Goal: Information Seeking & Learning: Learn about a topic

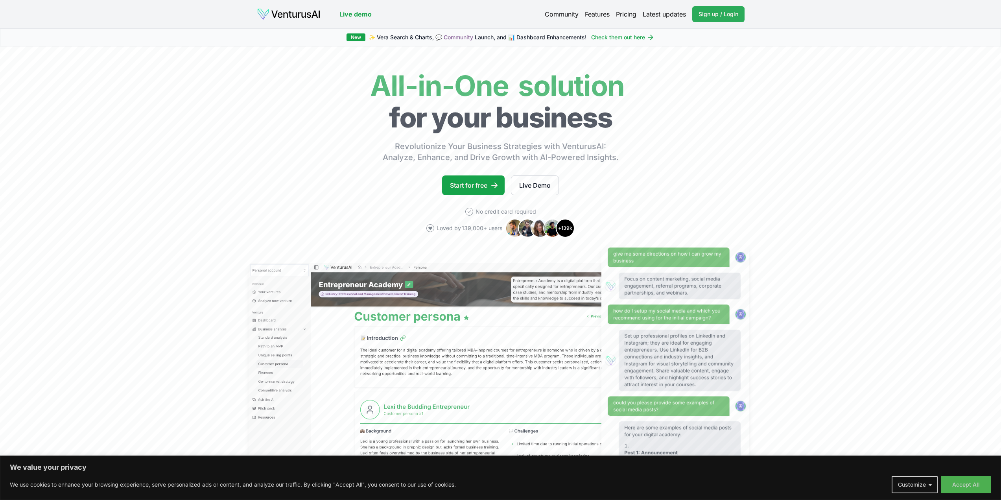
click at [729, 14] on span "Sign up / Login" at bounding box center [719, 14] width 40 height 8
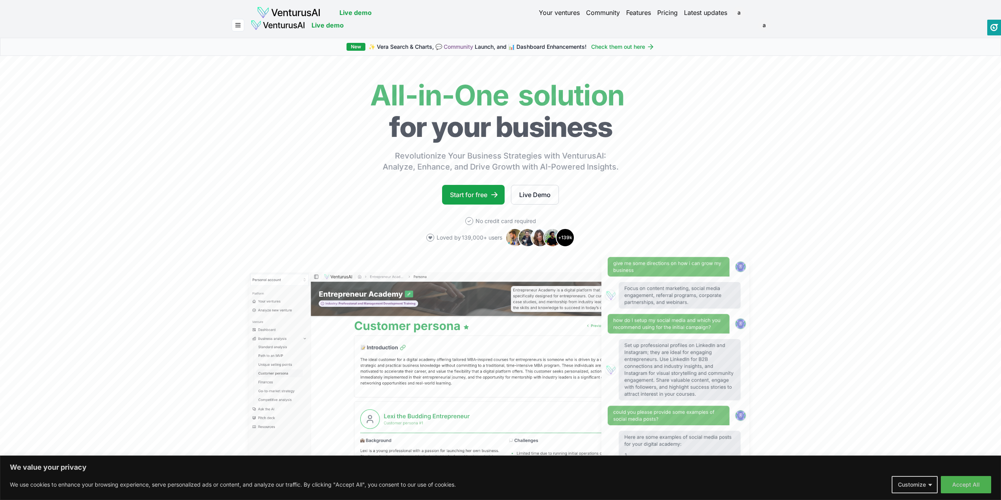
click at [671, 11] on link "Pricing" at bounding box center [668, 12] width 20 height 9
